Goal: Information Seeking & Learning: Find specific fact

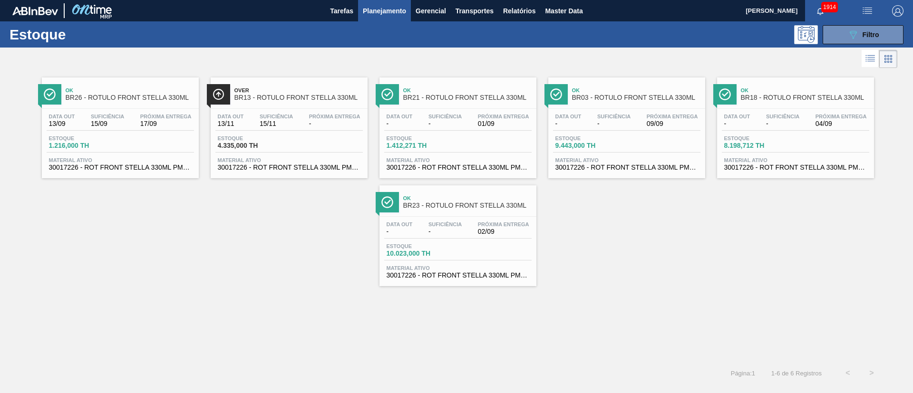
click at [880, 32] on button "089F7B8B-B2A5-4AFE-B5C0-19BA573D28AC Filtro" at bounding box center [863, 34] width 81 height 19
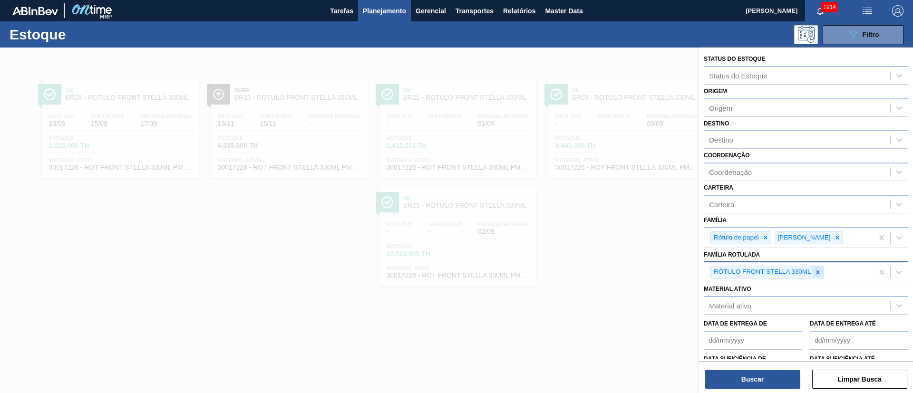
click at [815, 272] on icon at bounding box center [818, 272] width 7 height 7
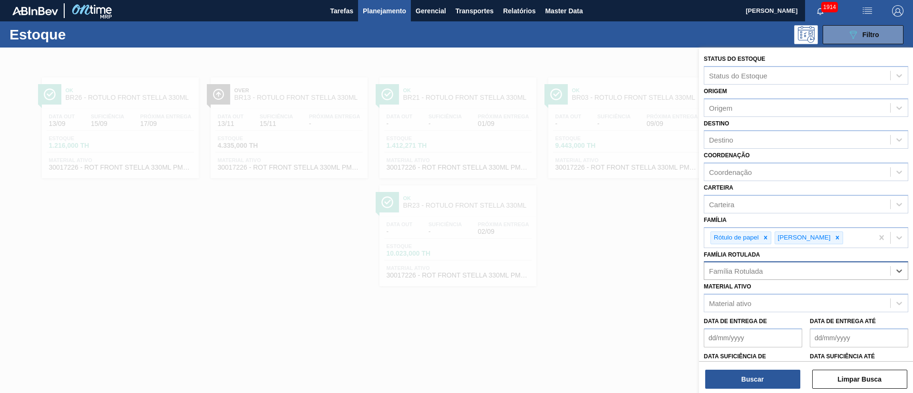
click at [743, 266] on div "Família Rotulada" at bounding box center [797, 271] width 186 height 14
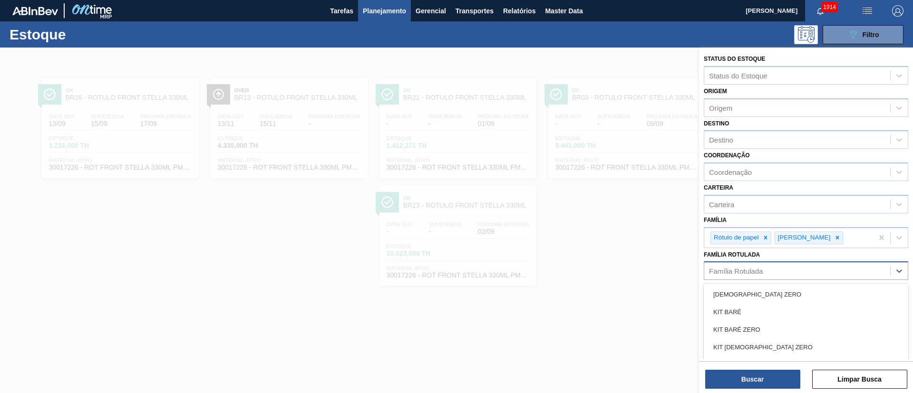
paste Rotulada "RÓTULO FRONT BC 300ML"
type Rotulada "RÓTULO FRONT BC 300ML"
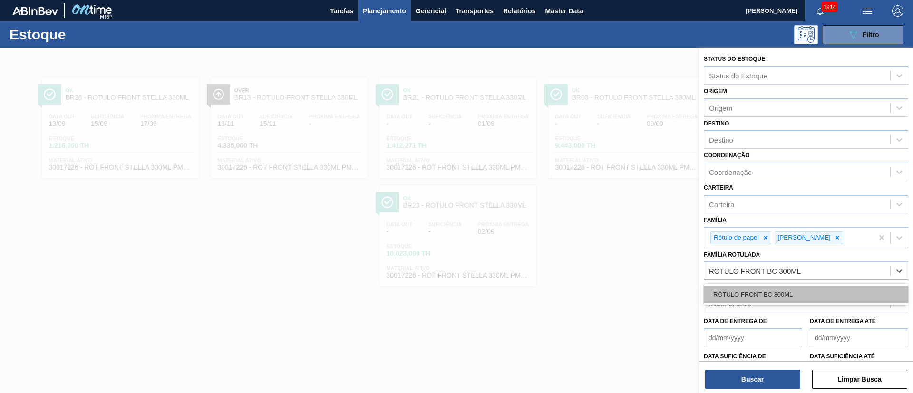
click at [743, 295] on div "RÓTULO FRONT BC 300ML" at bounding box center [806, 295] width 205 height 18
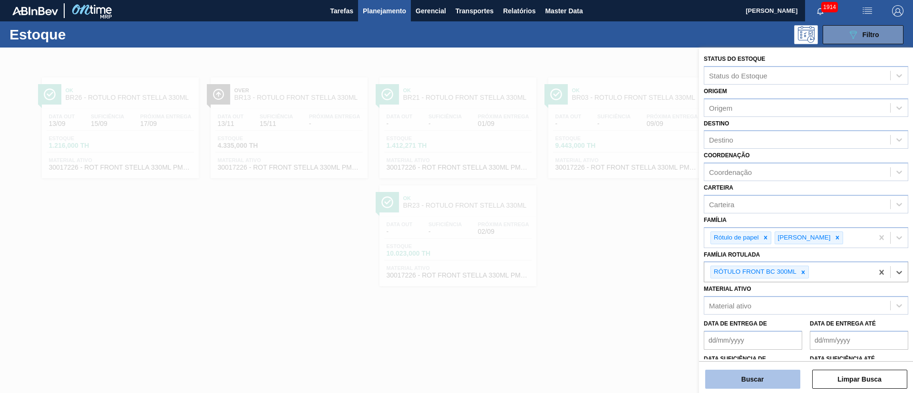
click at [754, 384] on button "Buscar" at bounding box center [752, 379] width 95 height 19
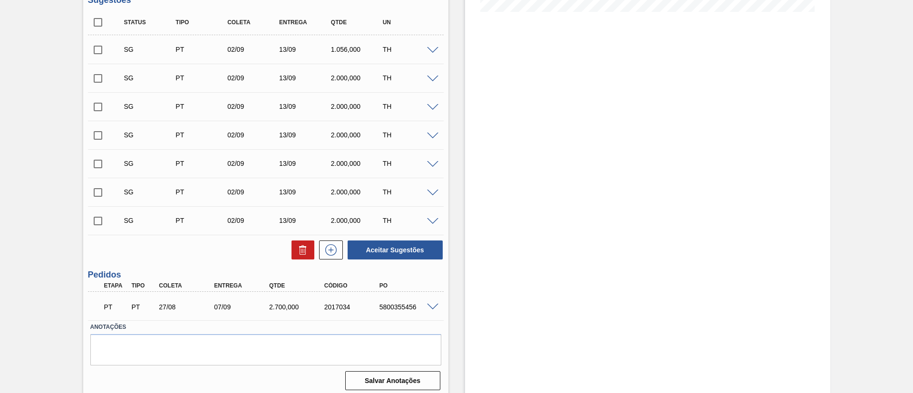
scroll to position [272, 0]
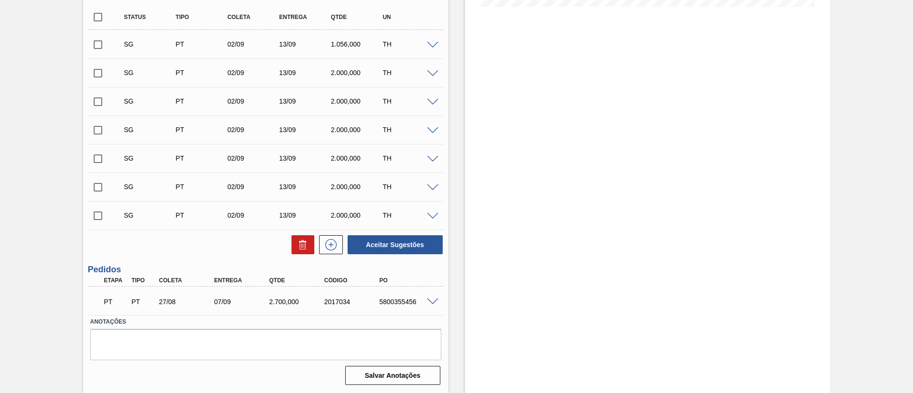
click at [105, 19] on input "checkbox" at bounding box center [98, 17] width 20 height 20
checkbox input "true"
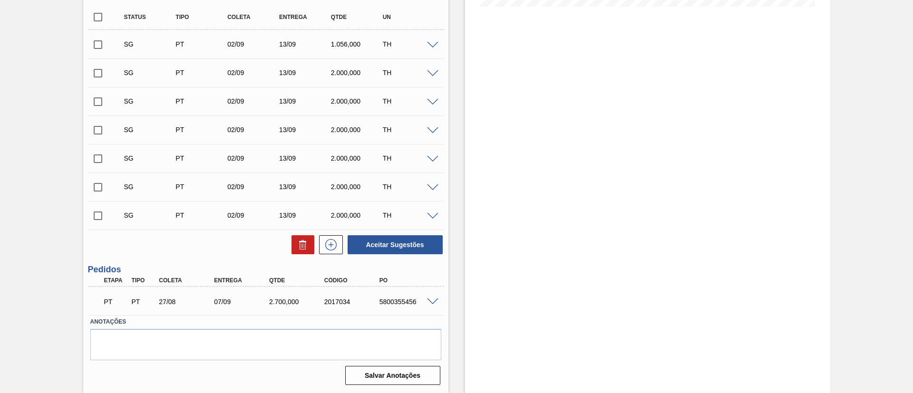
checkbox input "true"
click at [305, 248] on icon at bounding box center [303, 246] width 6 height 7
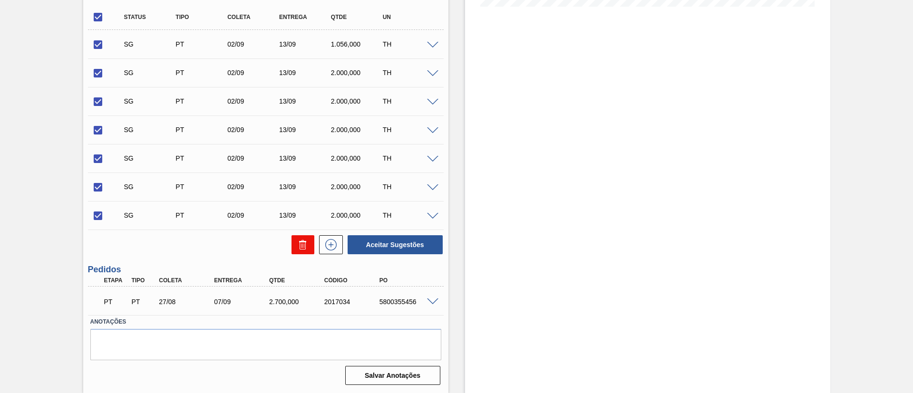
checkbox input "false"
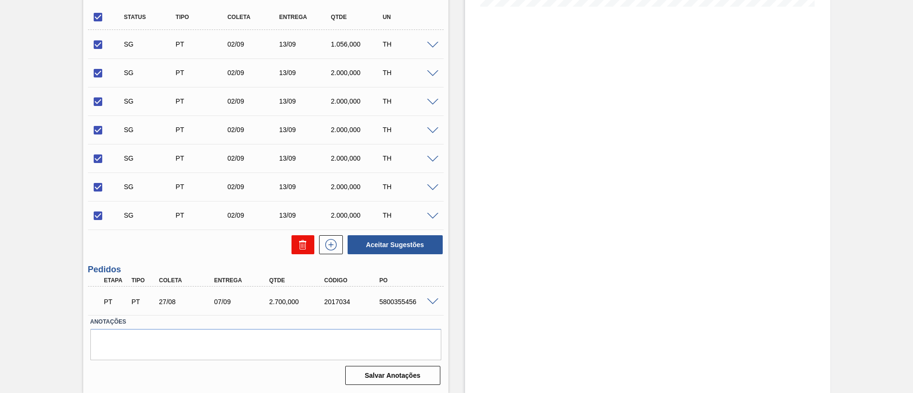
checkbox input "false"
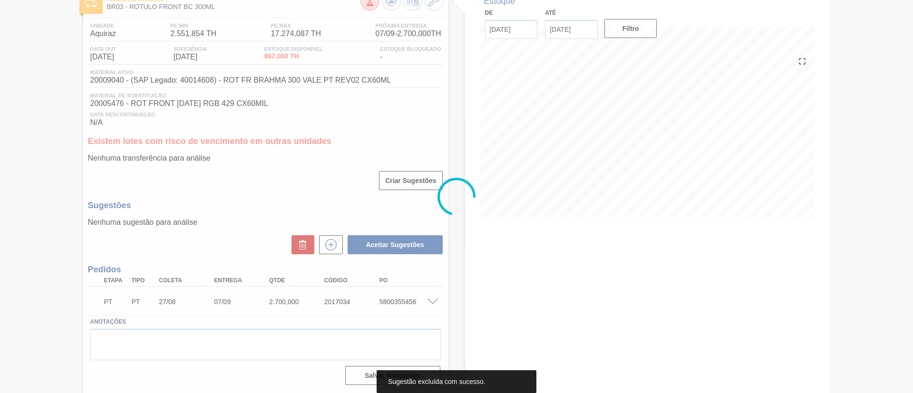
scroll to position [61, 0]
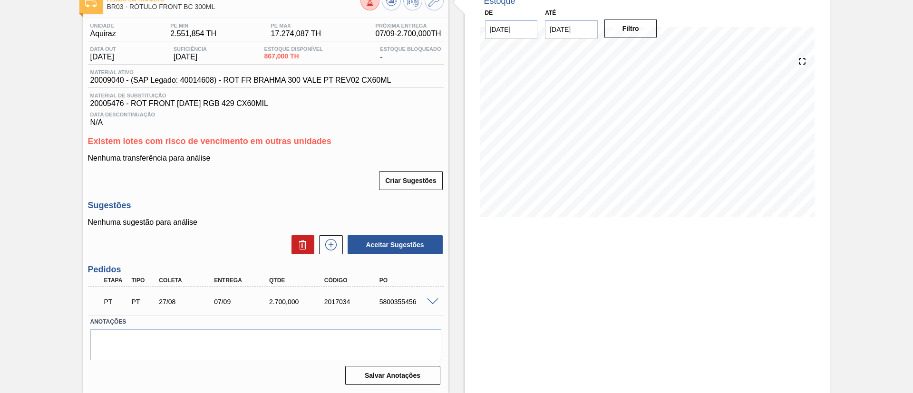
click at [433, 302] on span at bounding box center [432, 302] width 11 height 7
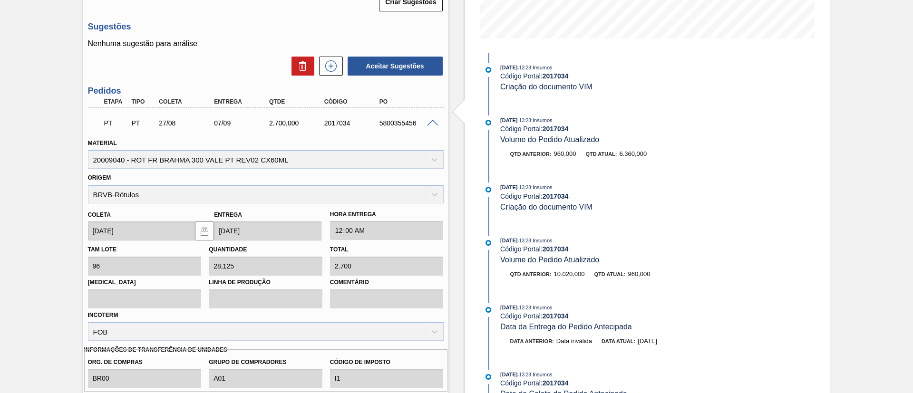
scroll to position [57, 0]
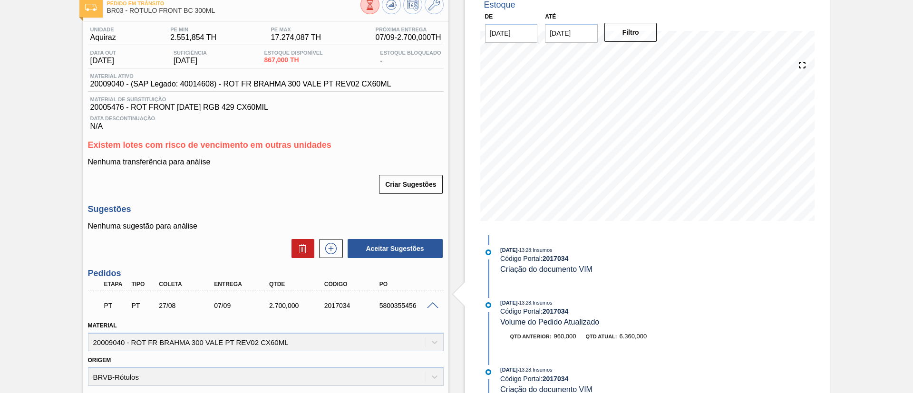
click at [449, 200] on div "Estoque De [DATE] Até [DATE] Filtro [DATE] 13:28 : Insumos Código Portal: 20170…" at bounding box center [640, 334] width 382 height 688
click at [403, 307] on div "5800355456" at bounding box center [408, 306] width 62 height 8
copy div "5800355456"
click at [104, 82] on span "20009040 - (SAP Legado: 40014608) - ROT FR BRAHMA 300 VALE PT REV02 CX60ML" at bounding box center [240, 84] width 301 height 9
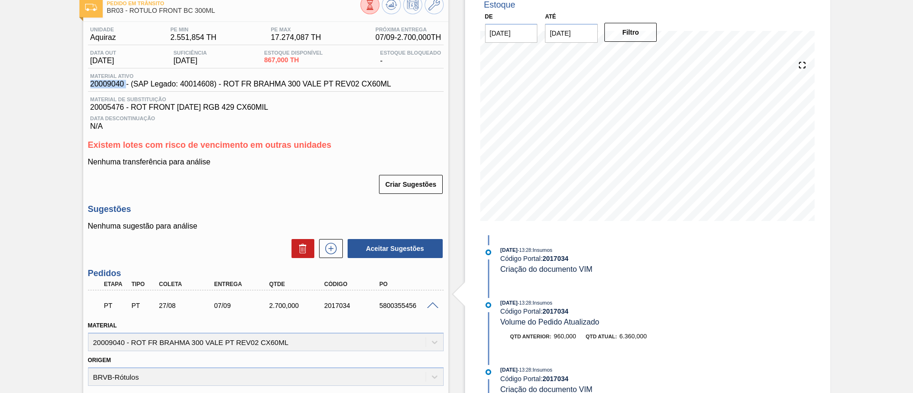
click at [104, 82] on span "20009040 - (SAP Legado: 40014608) - ROT FR BRAHMA 300 VALE PT REV02 CX60ML" at bounding box center [240, 84] width 301 height 9
copy span "20009040"
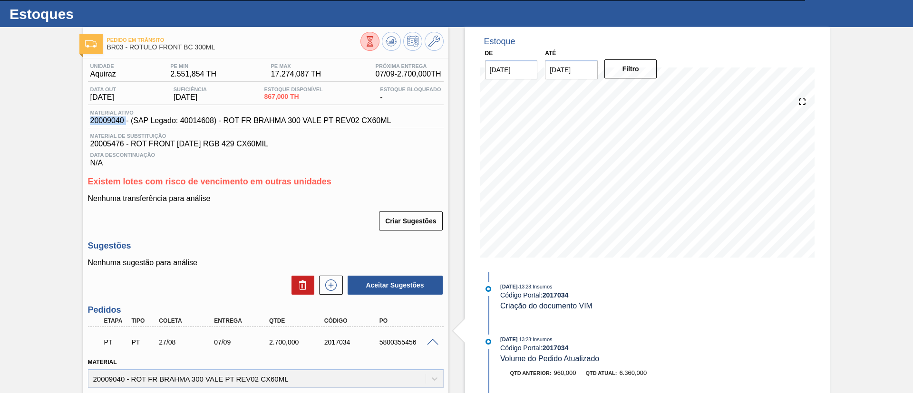
scroll to position [0, 0]
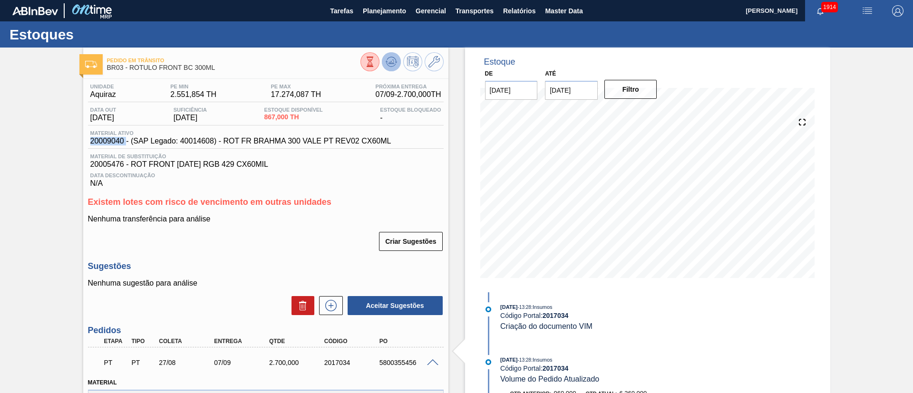
click at [388, 53] on button at bounding box center [391, 61] width 19 height 19
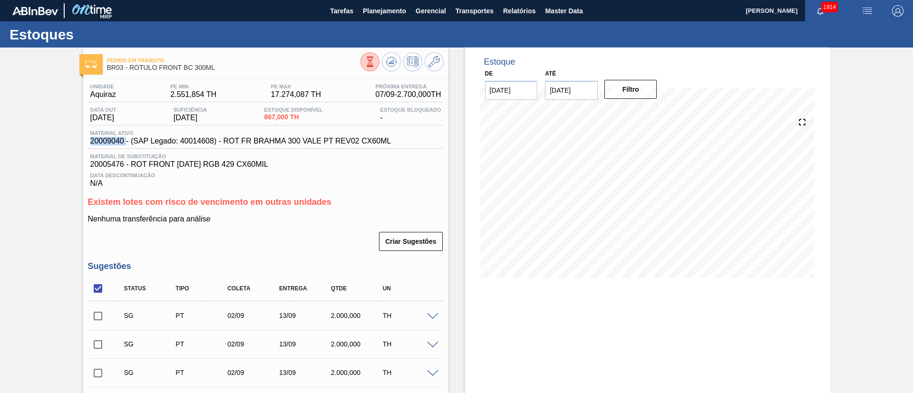
click at [99, 289] on input "checkbox" at bounding box center [98, 289] width 20 height 20
checkbox input "true"
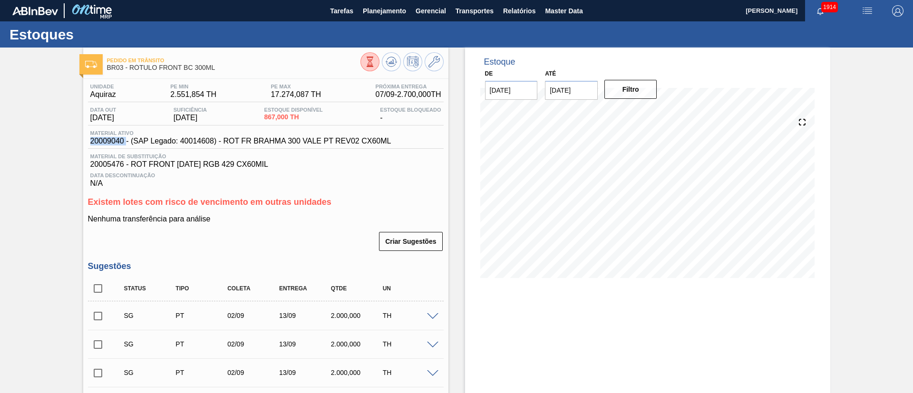
checkbox input "true"
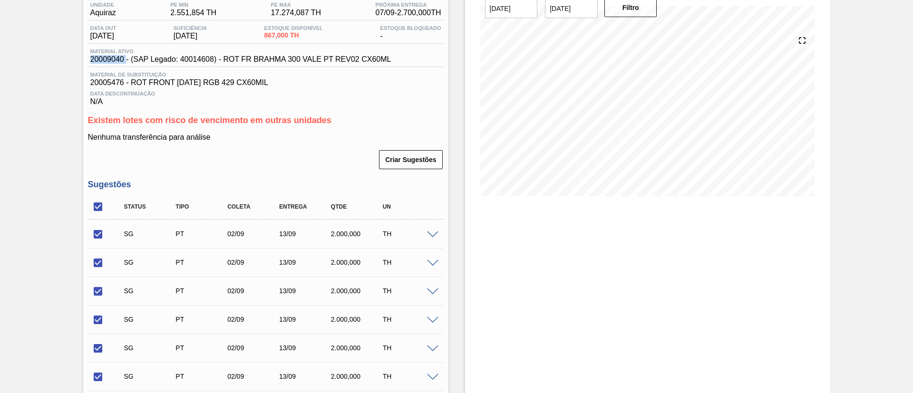
scroll to position [272, 0]
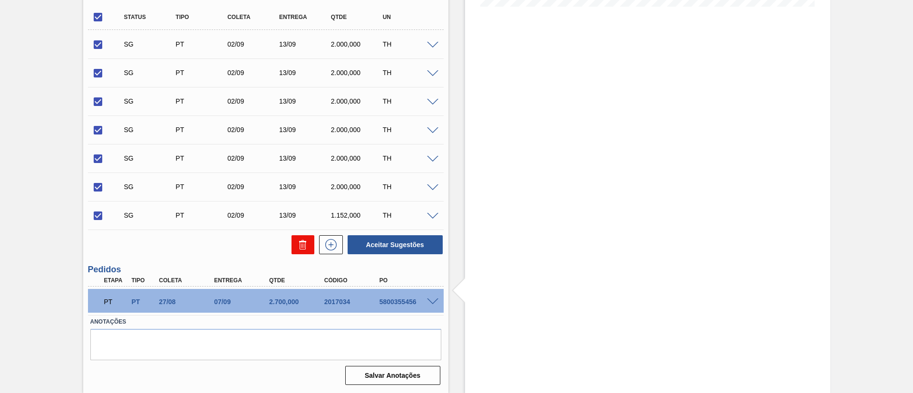
click at [303, 246] on icon at bounding box center [303, 246] width 0 height 5
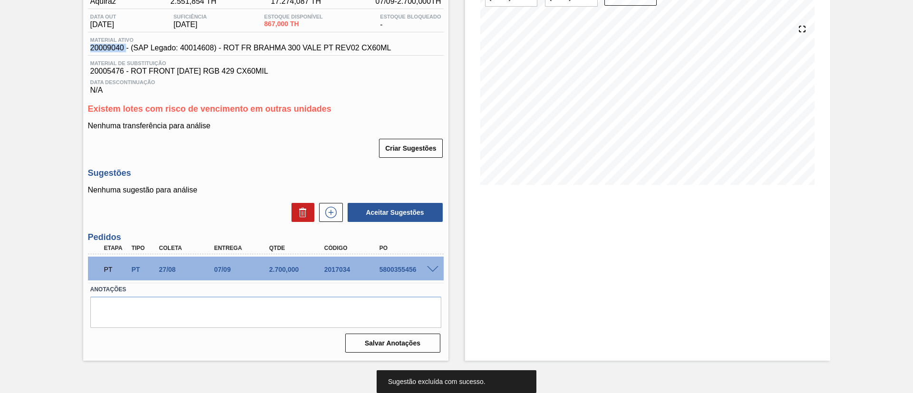
scroll to position [43, 0]
